Goal: Task Accomplishment & Management: Use online tool/utility

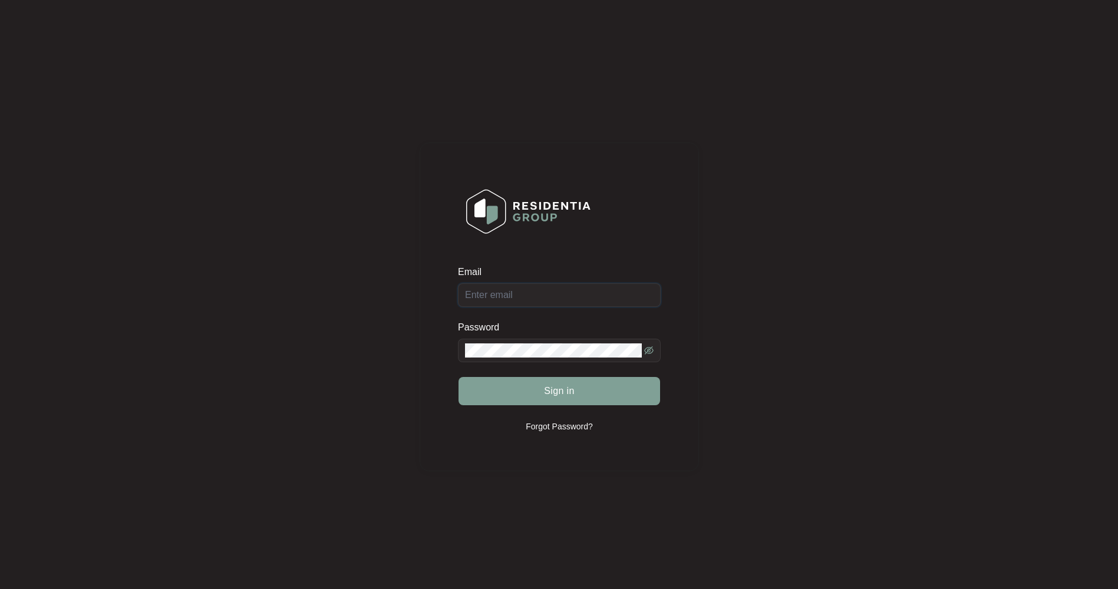
type input "[EMAIL_ADDRESS][DOMAIN_NAME]"
click at [552, 389] on span "Sign in" at bounding box center [559, 391] width 31 height 14
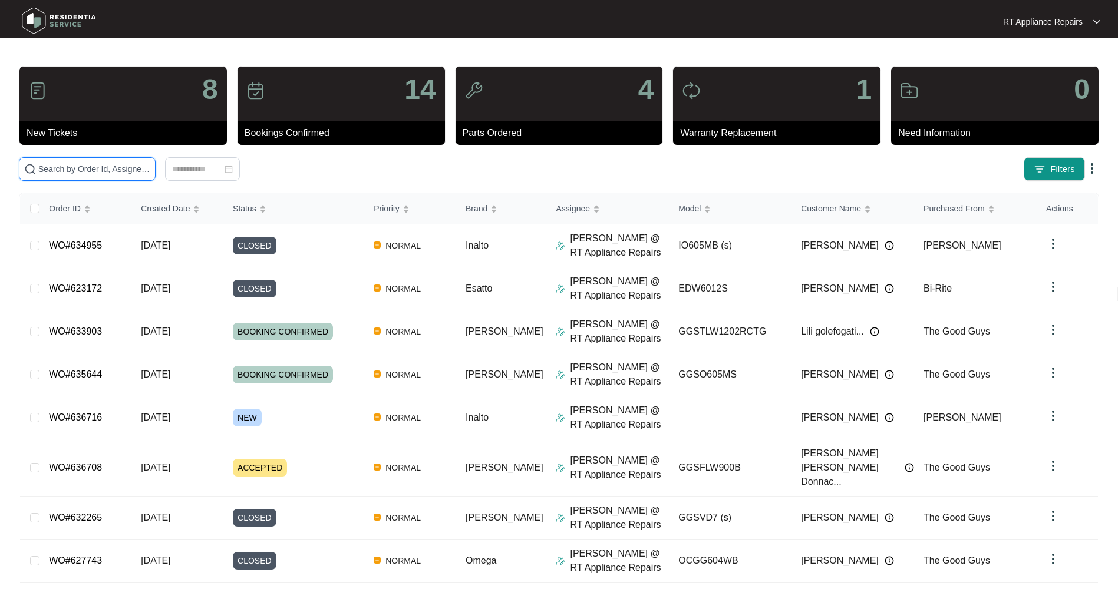
click at [114, 169] on input "text" at bounding box center [94, 169] width 112 height 13
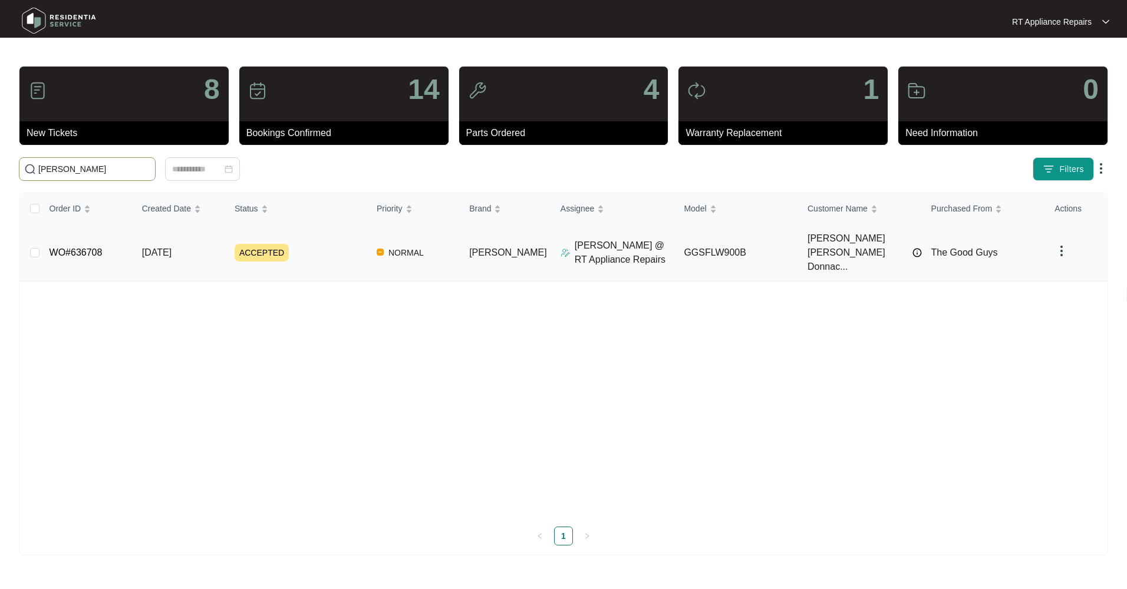
type input "[PERSON_NAME]"
click at [170, 247] on span "[DATE]" at bounding box center [156, 252] width 29 height 10
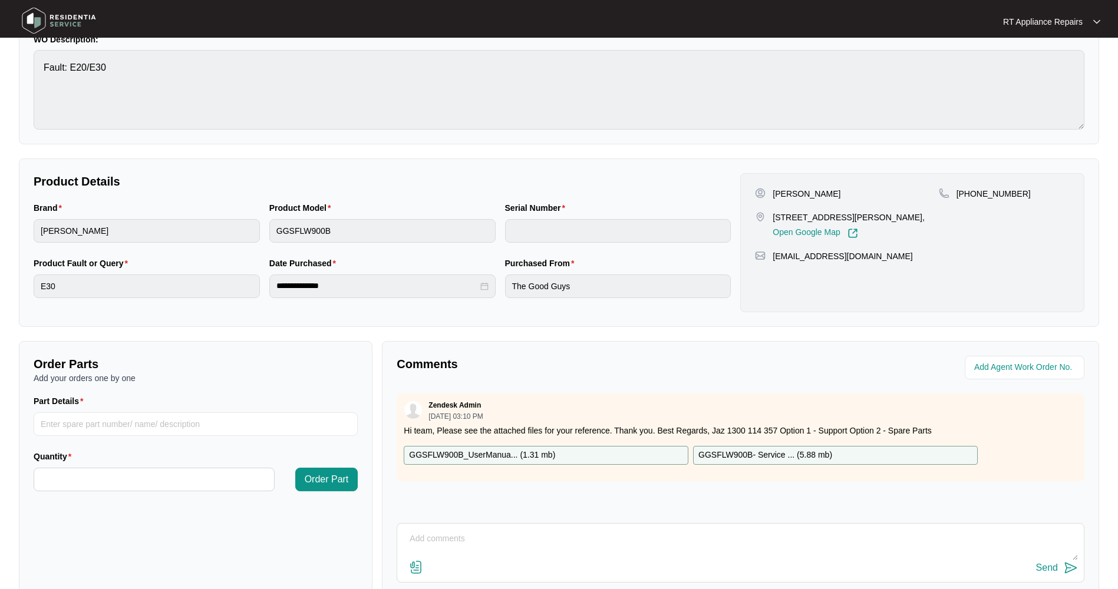
scroll to position [193, 0]
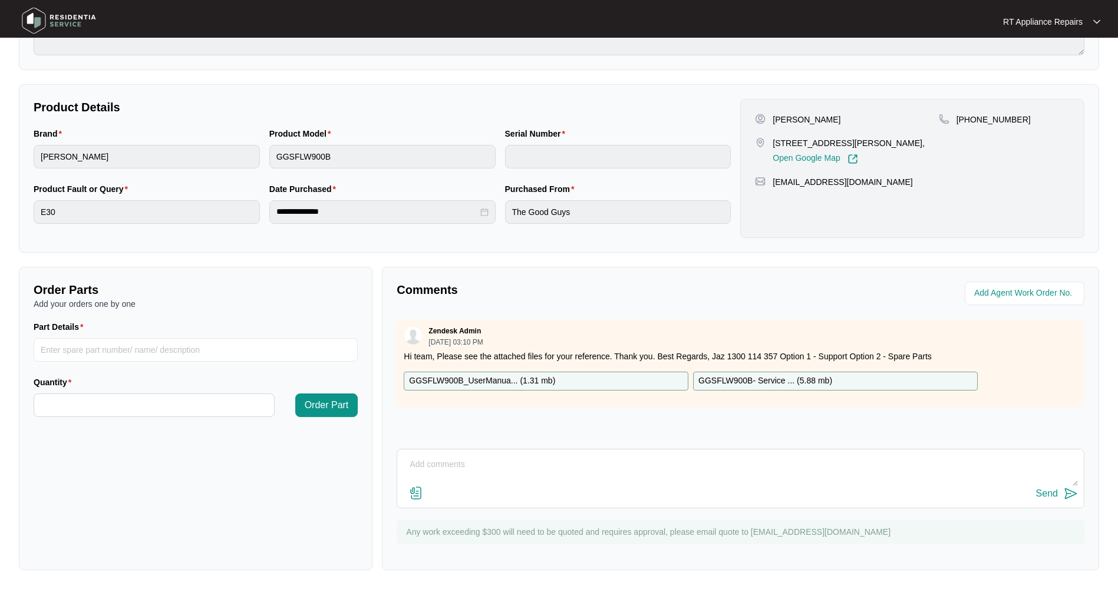
click at [744, 382] on p "GGSFLW900B- Service ... ( 5.88 mb )" at bounding box center [765, 381] width 134 height 13
click at [152, 349] on input "Part Details" at bounding box center [196, 350] width 324 height 24
type input "1 x Door Interlock"
click at [109, 404] on input "Quantity" at bounding box center [154, 405] width 240 height 22
type input "*"
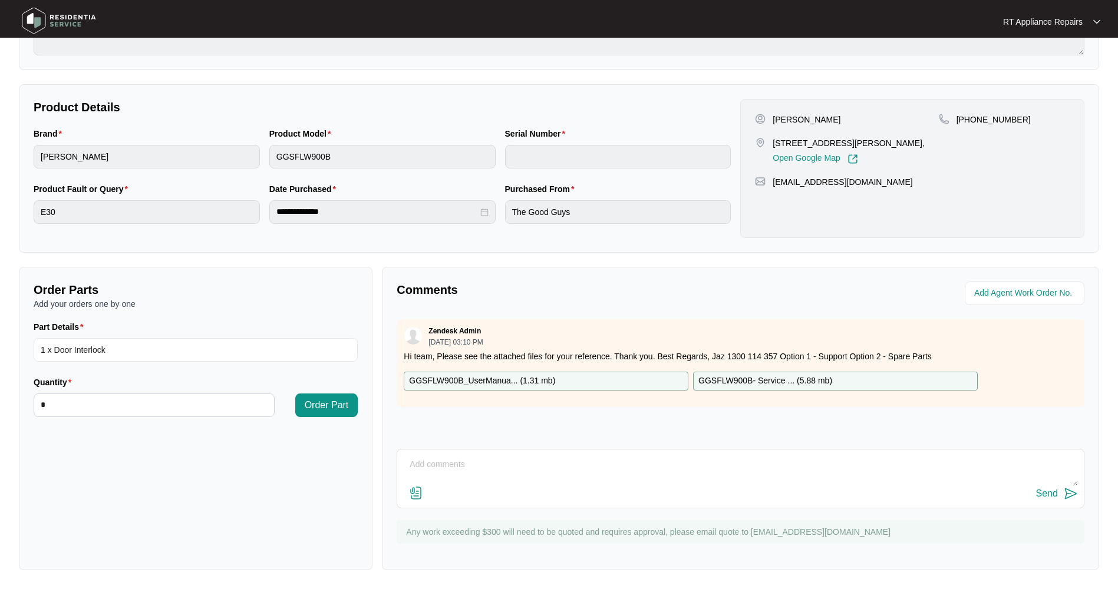
click at [328, 409] on span "Order Part" at bounding box center [327, 405] width 44 height 14
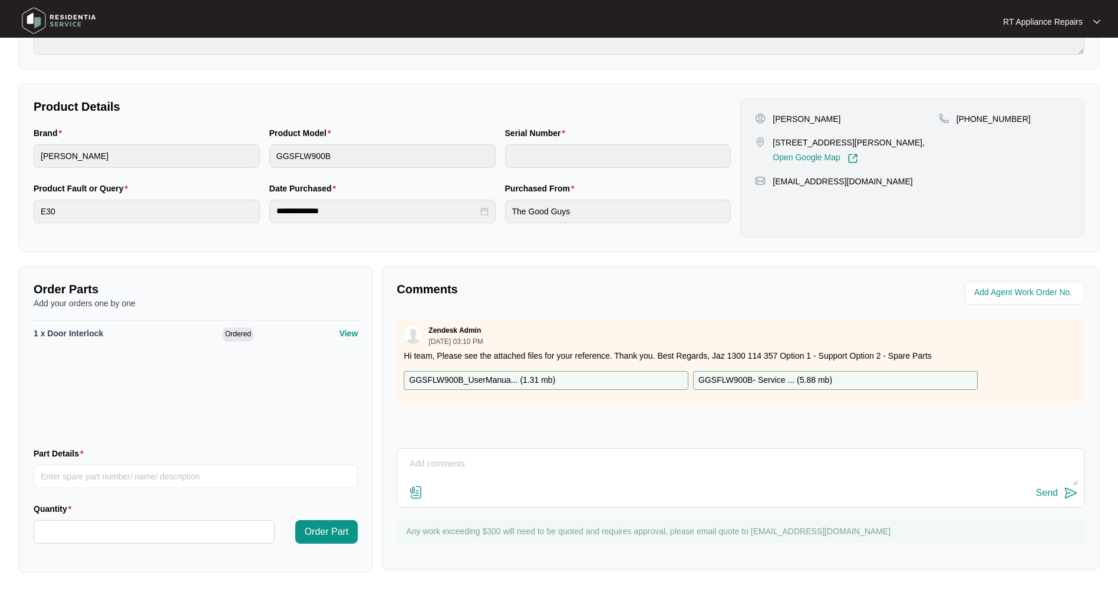
scroll to position [0, 0]
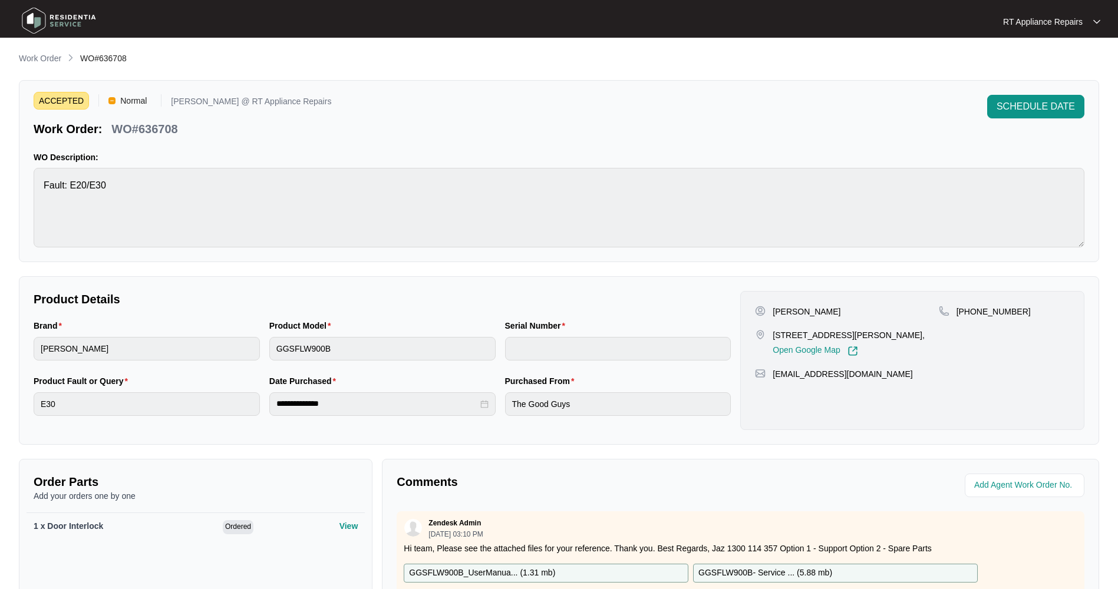
click at [1012, 99] on button "SCHEDULE DATE" at bounding box center [1035, 107] width 97 height 24
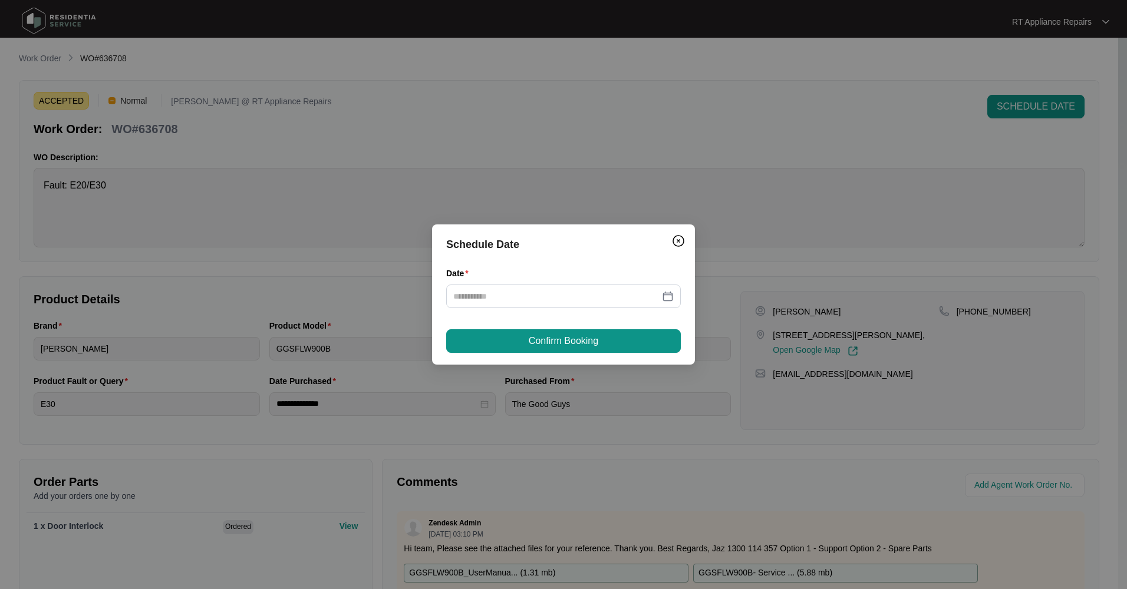
click at [667, 295] on div at bounding box center [563, 296] width 220 height 13
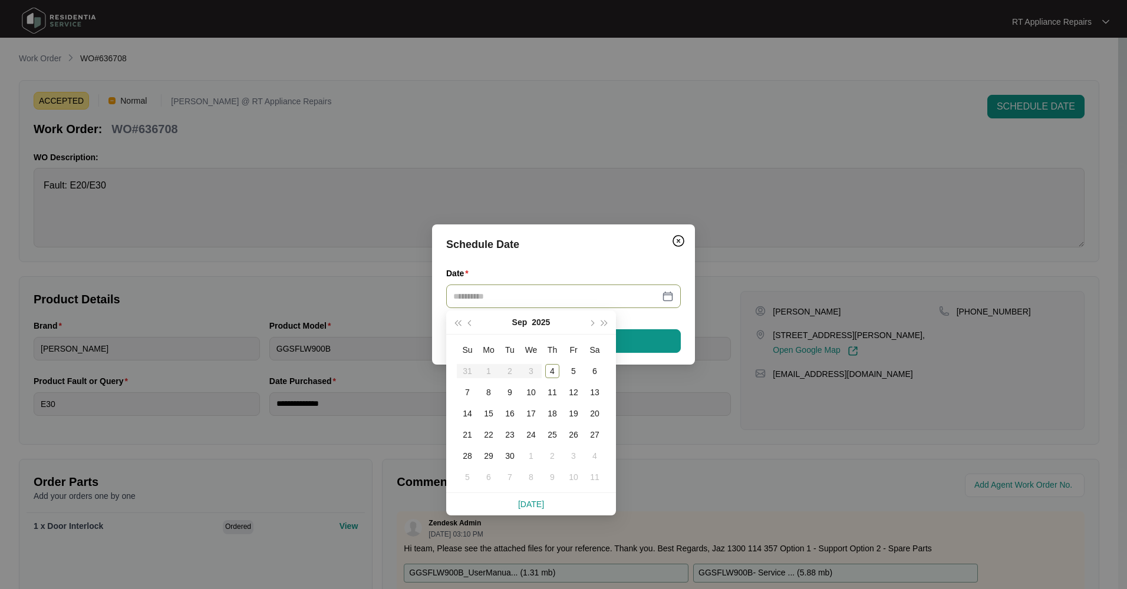
type input "**********"
click at [554, 395] on div "11" at bounding box center [552, 392] width 14 height 14
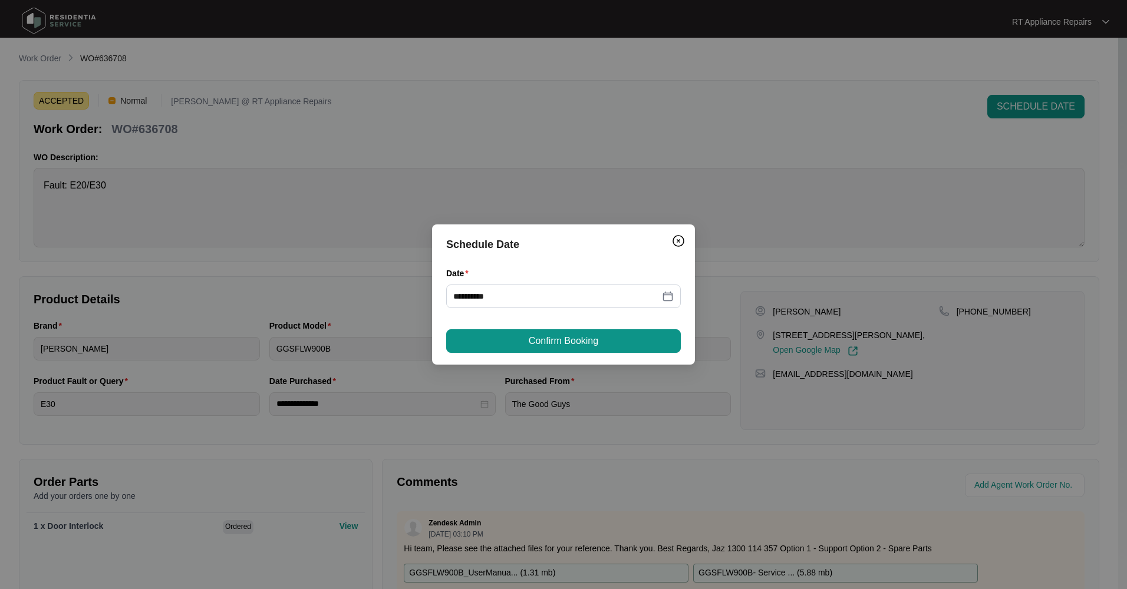
click at [567, 348] on button "Confirm Booking" at bounding box center [563, 341] width 235 height 24
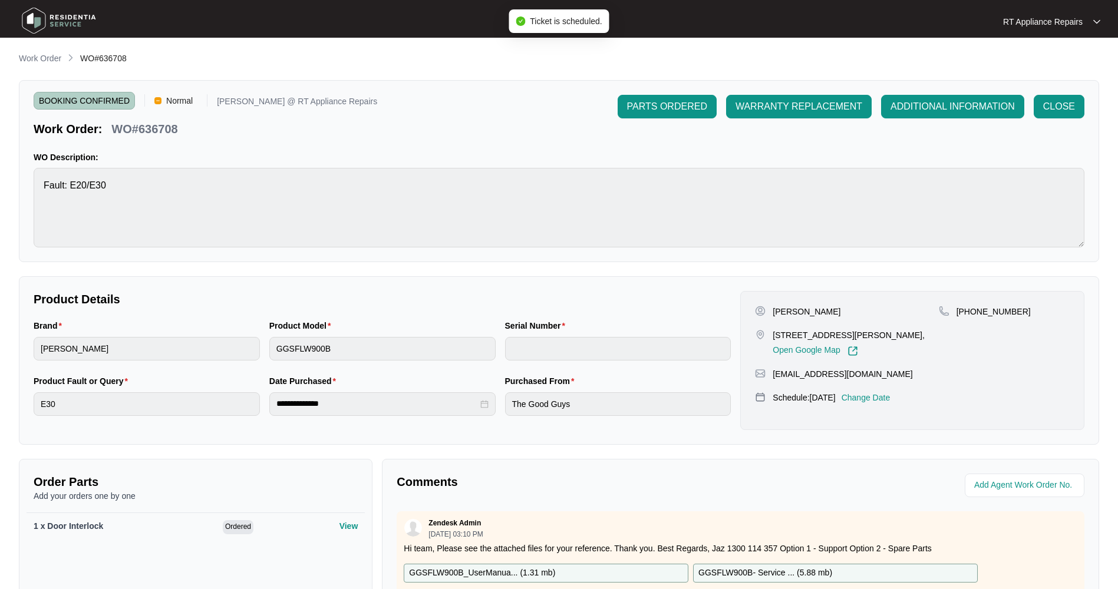
click at [648, 102] on span "PARTS ORDERED" at bounding box center [667, 107] width 80 height 14
click at [1064, 24] on p "RT Appliance Repairs" at bounding box center [1043, 22] width 80 height 12
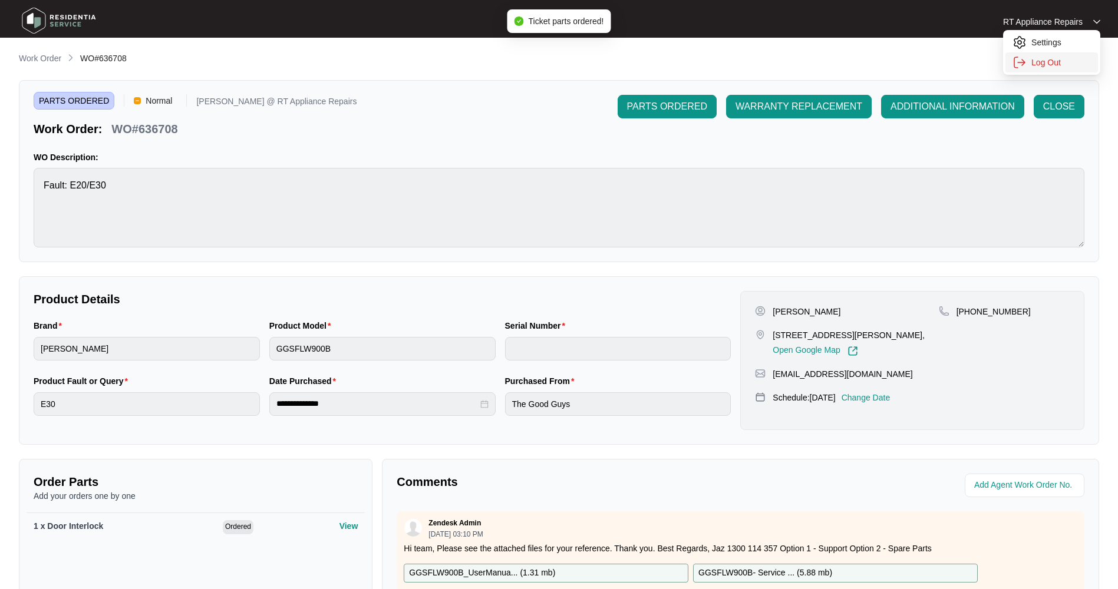
click at [1041, 60] on p "Log Out" at bounding box center [1061, 63] width 60 height 12
